Goal: Task Accomplishment & Management: Manage account settings

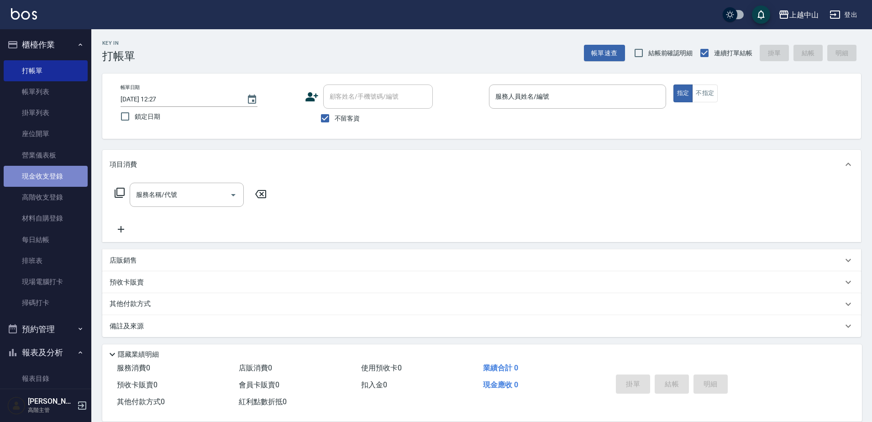
click at [55, 174] on link "現金收支登錄" at bounding box center [46, 176] width 84 height 21
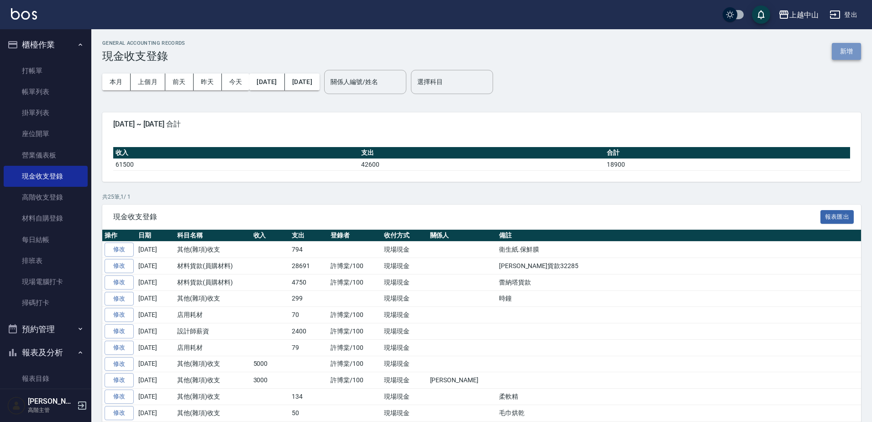
click at [841, 52] on button "新增" at bounding box center [846, 51] width 29 height 17
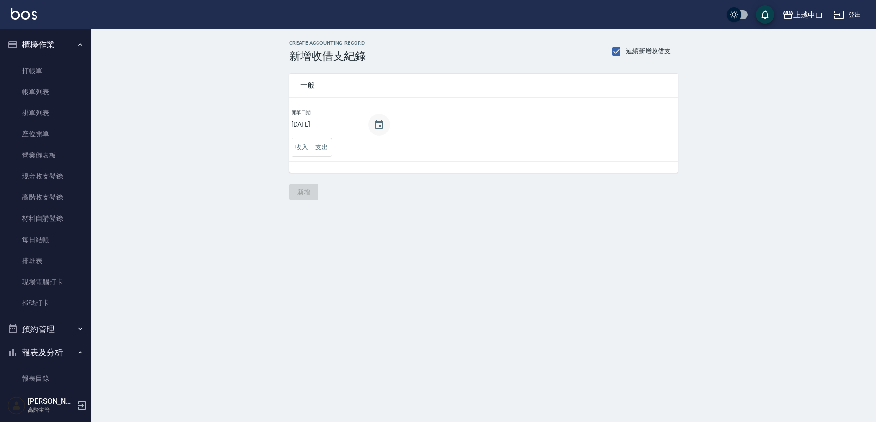
click at [381, 122] on icon "Choose date, selected date is 2025-09-22" at bounding box center [379, 124] width 8 height 9
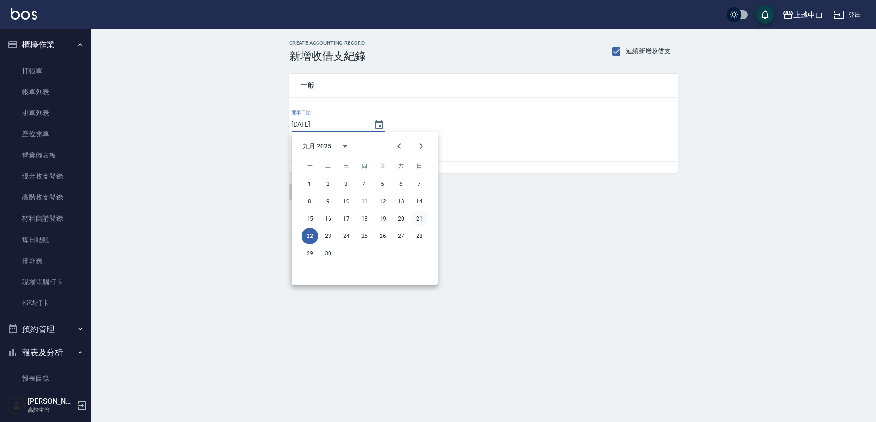
click at [419, 214] on button "21" at bounding box center [419, 218] width 16 height 16
type input "[DATE]"
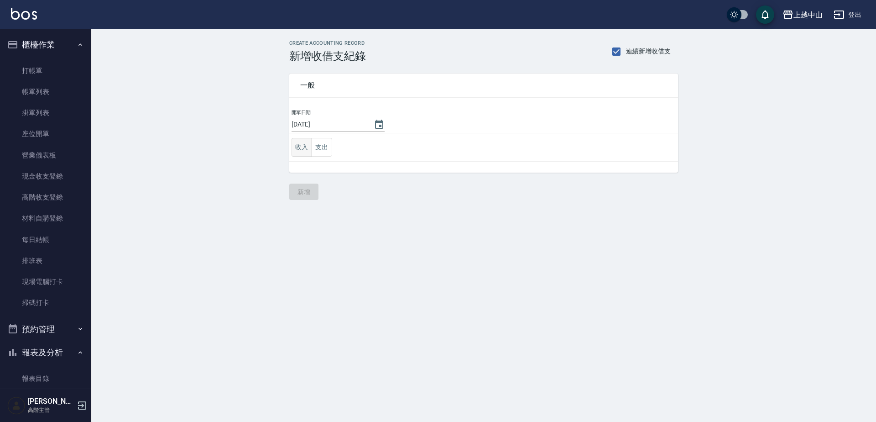
click at [293, 154] on button "收入" at bounding box center [302, 147] width 21 height 19
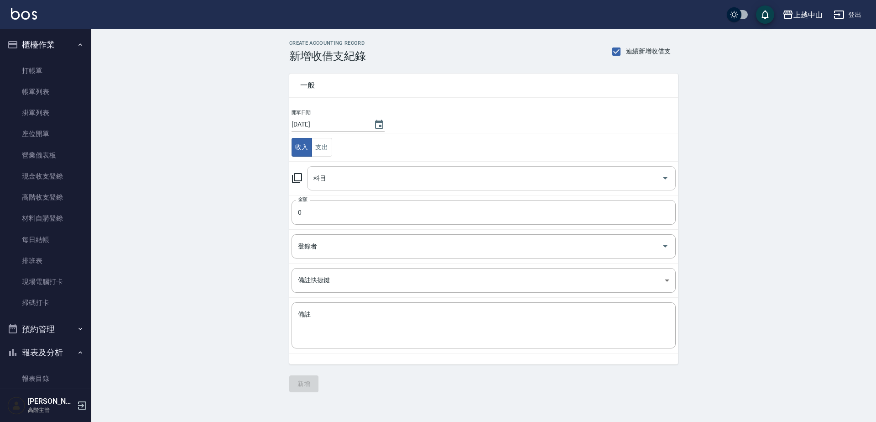
click at [340, 178] on input "科目" at bounding box center [484, 178] width 347 height 16
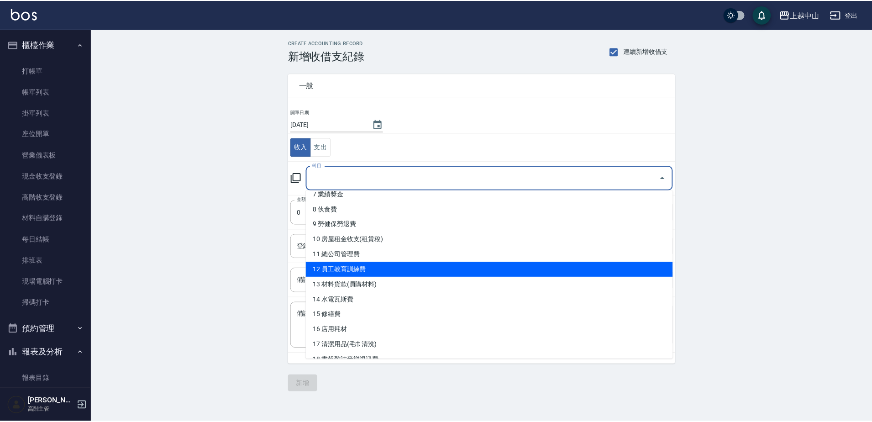
scroll to position [91, 0]
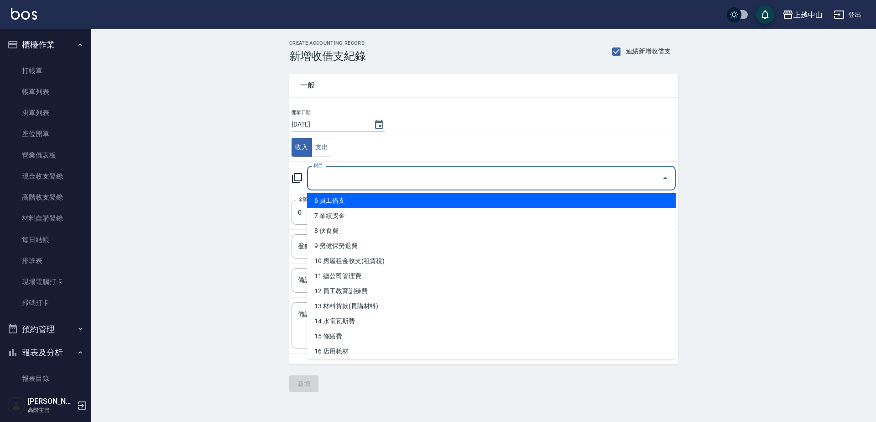
click at [358, 207] on li "6 員工借支" at bounding box center [491, 200] width 369 height 15
type input "6 員工借支"
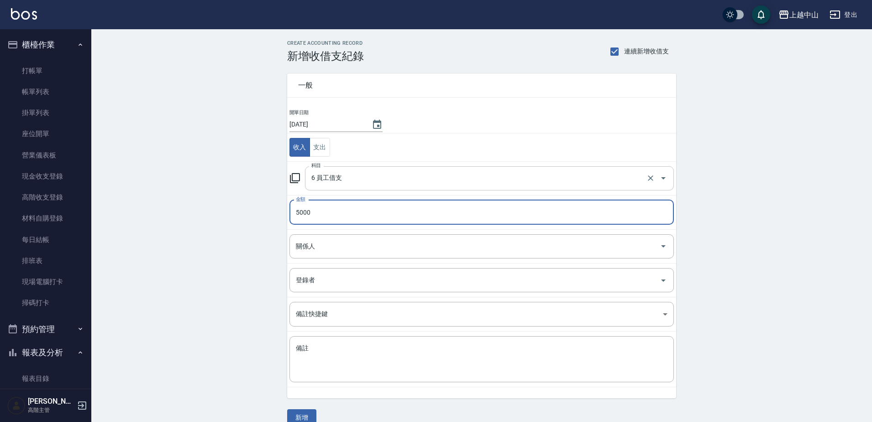
type input "5000"
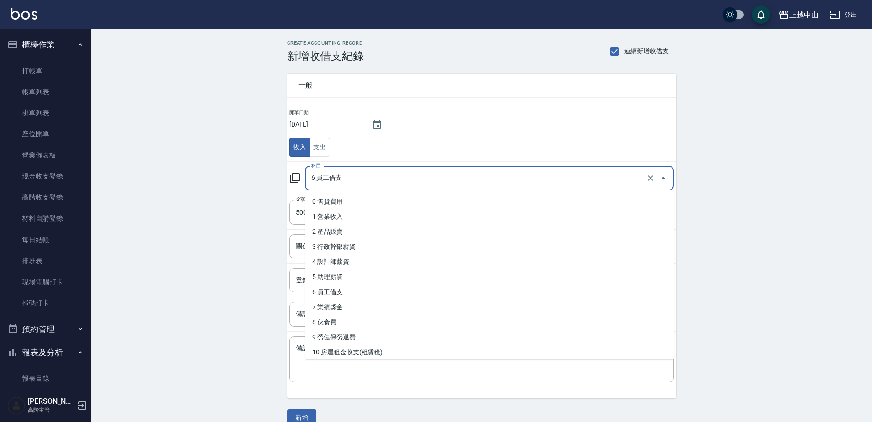
click at [355, 185] on input "6 員工借支" at bounding box center [476, 178] width 335 height 16
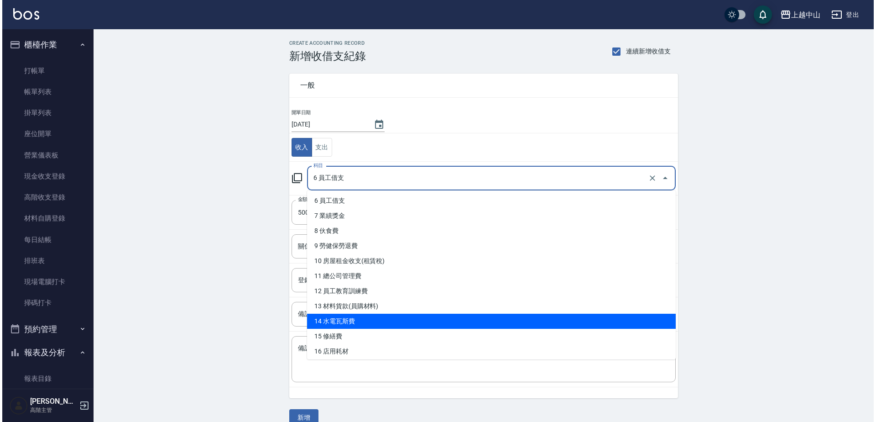
scroll to position [274, 0]
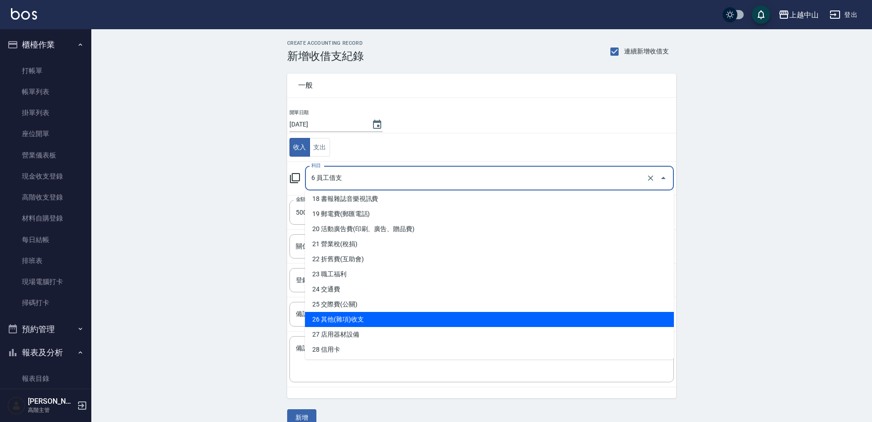
click at [354, 315] on li "26 其他(雜項)收支" at bounding box center [489, 319] width 369 height 15
type input "26 其他(雜項)收支"
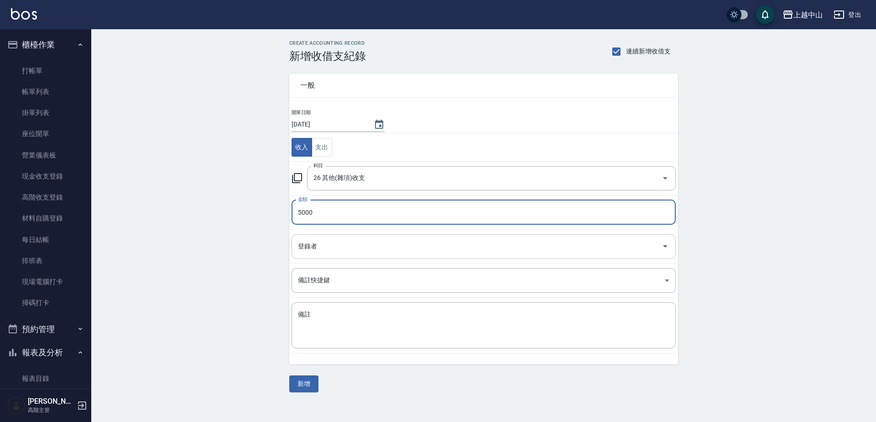
click at [339, 241] on input "登錄者" at bounding box center [477, 246] width 362 height 16
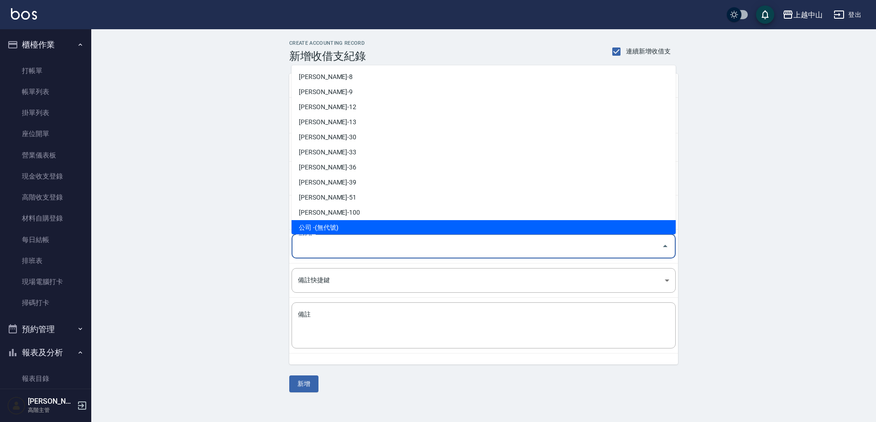
scroll to position [110, 0]
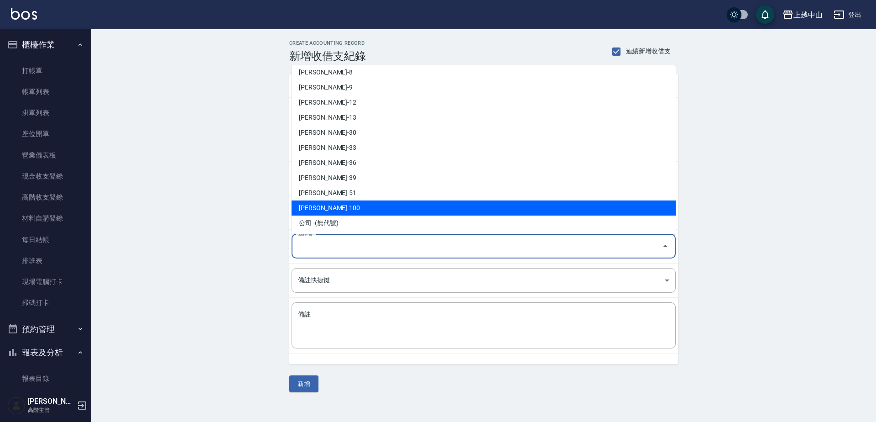
click at [309, 206] on li "許博棠-100" at bounding box center [484, 207] width 384 height 15
type input "許博棠-100"
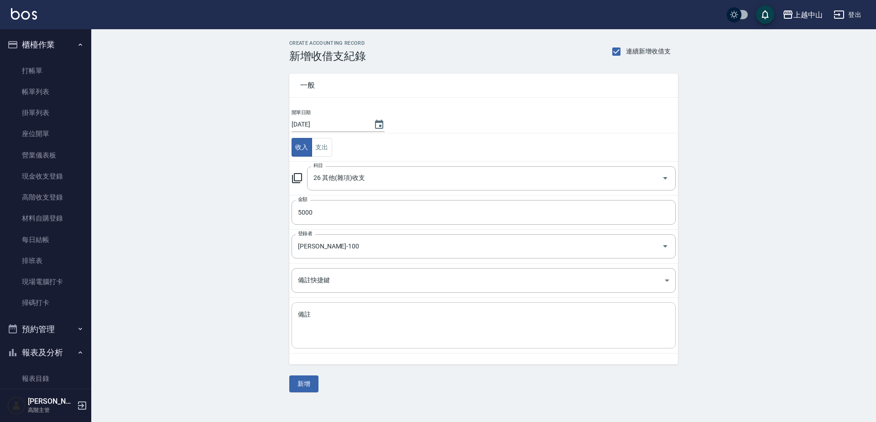
drag, startPoint x: 301, startPoint y: 381, endPoint x: 386, endPoint y: 320, distance: 104.7
click at [386, 320] on div "一般 開單日期 2025/09/21 收入 支出 科目 26 其他(雜項)收支 科目 金額 5000 金額 登錄者 許博棠-100 登錄者 備註快捷鍵 ​ 備…" at bounding box center [483, 228] width 389 height 330
drag, startPoint x: 307, startPoint y: 388, endPoint x: 300, endPoint y: 389, distance: 6.5
click at [301, 388] on button "新增" at bounding box center [303, 383] width 29 height 17
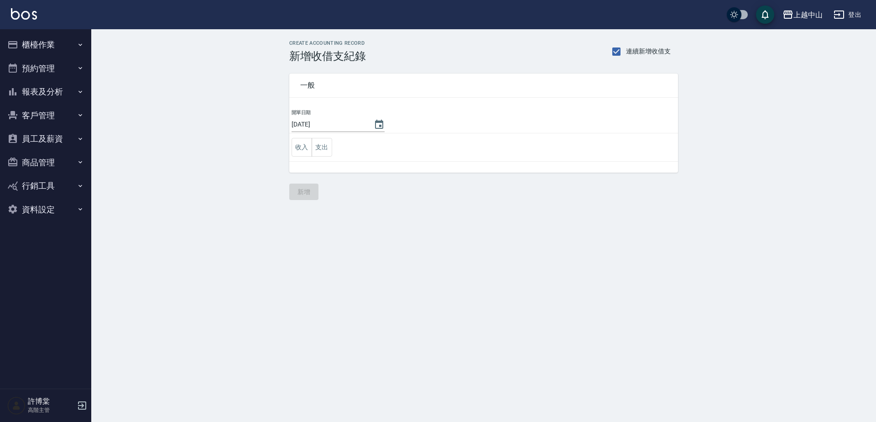
click at [31, 44] on button "櫃檯作業" at bounding box center [46, 45] width 84 height 24
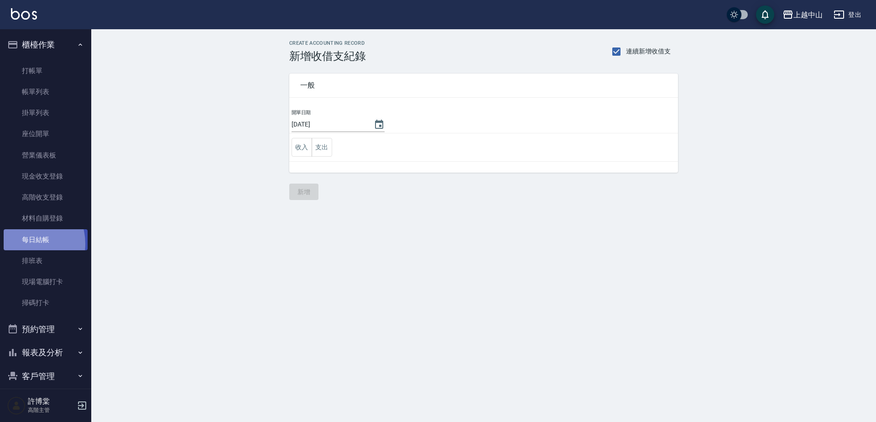
click at [26, 243] on link "每日結帳" at bounding box center [46, 239] width 84 height 21
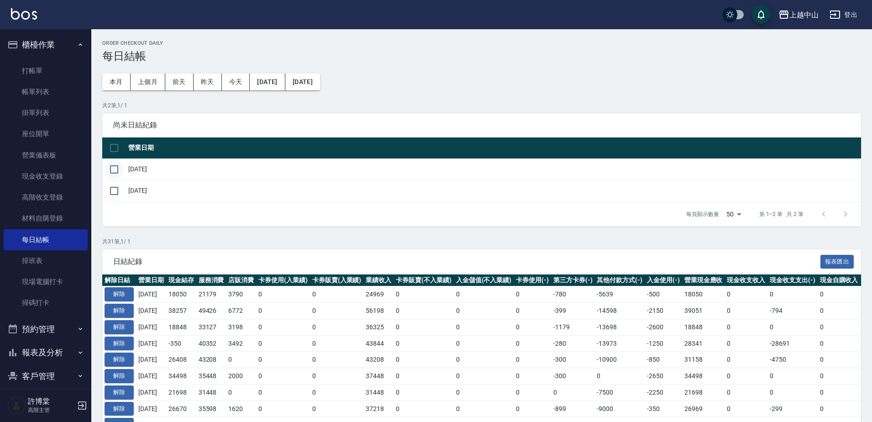
click at [111, 170] on input "checkbox" at bounding box center [114, 169] width 19 height 19
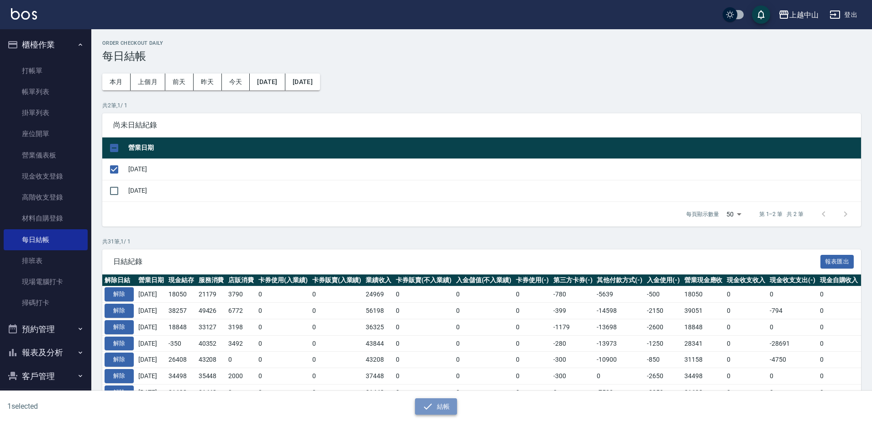
click at [441, 408] on button "結帳" at bounding box center [436, 406] width 42 height 17
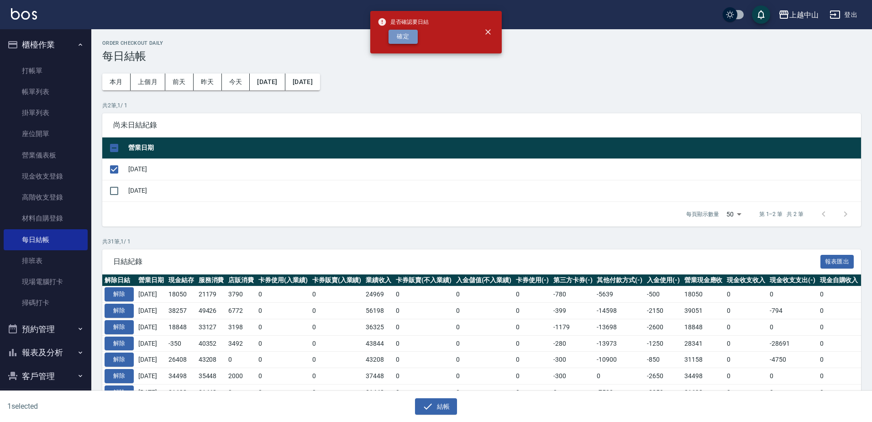
click at [390, 37] on button "確定" at bounding box center [402, 37] width 29 height 14
checkbox input "false"
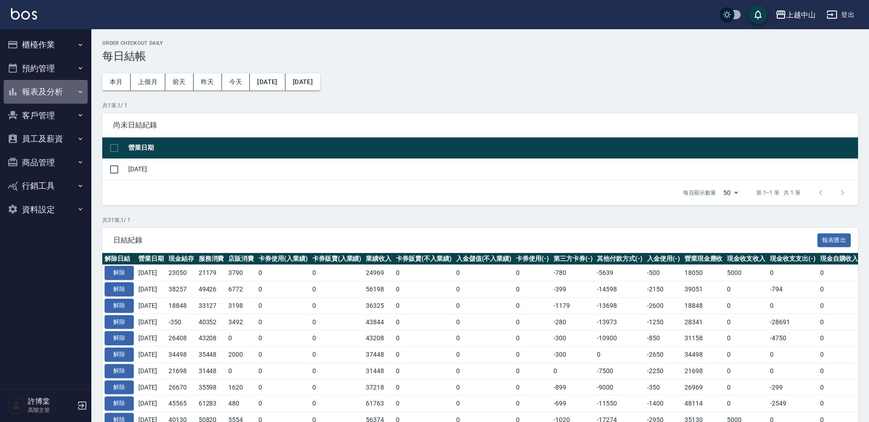
click at [47, 96] on button "報表及分析" at bounding box center [46, 92] width 84 height 24
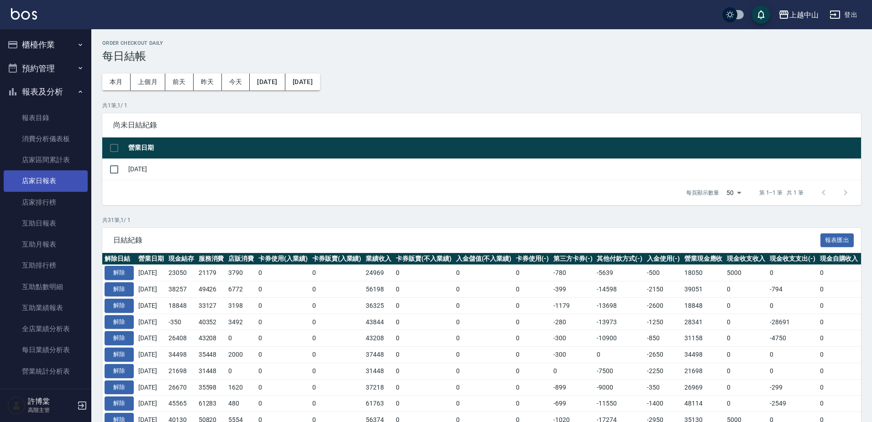
click at [56, 178] on link "店家日報表" at bounding box center [46, 180] width 84 height 21
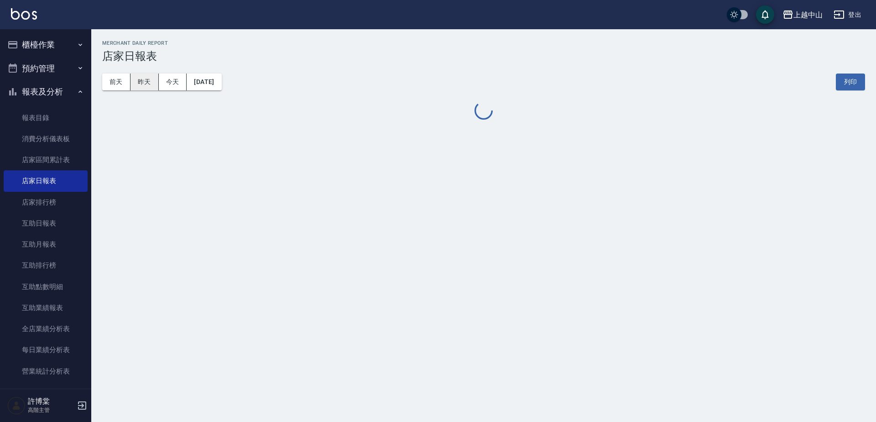
click at [140, 81] on button "昨天" at bounding box center [145, 81] width 28 height 17
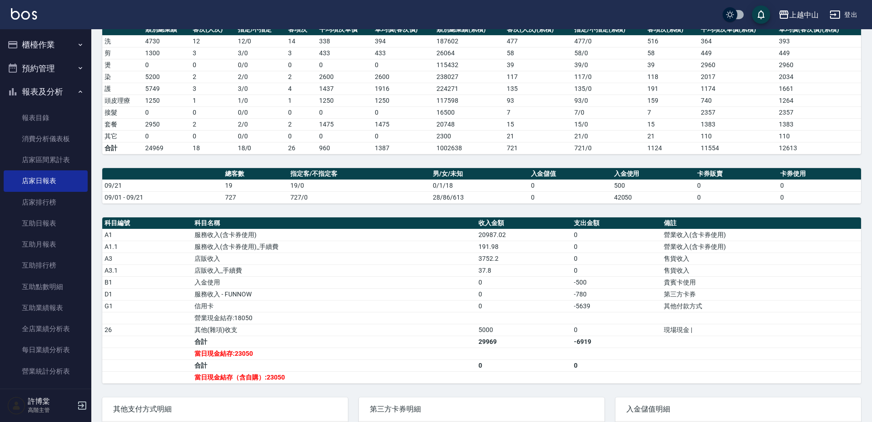
scroll to position [137, 0]
